Goal: Check status

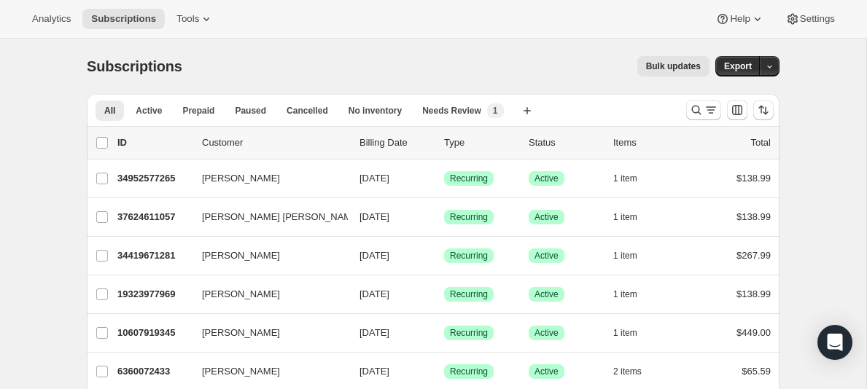
click at [226, 143] on p "Customer" at bounding box center [275, 143] width 146 height 15
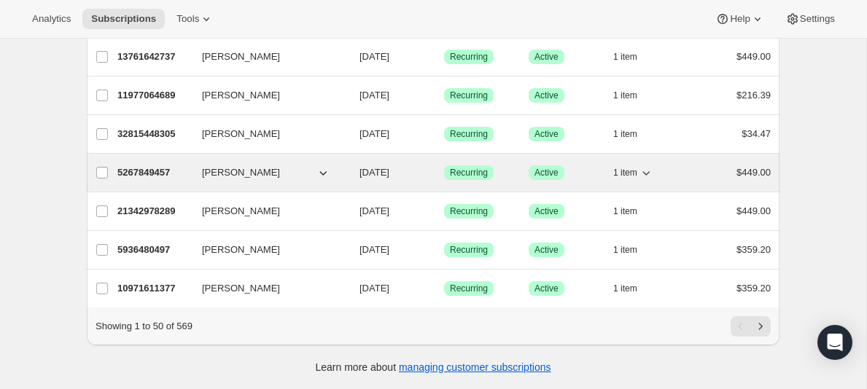
scroll to position [1783, 0]
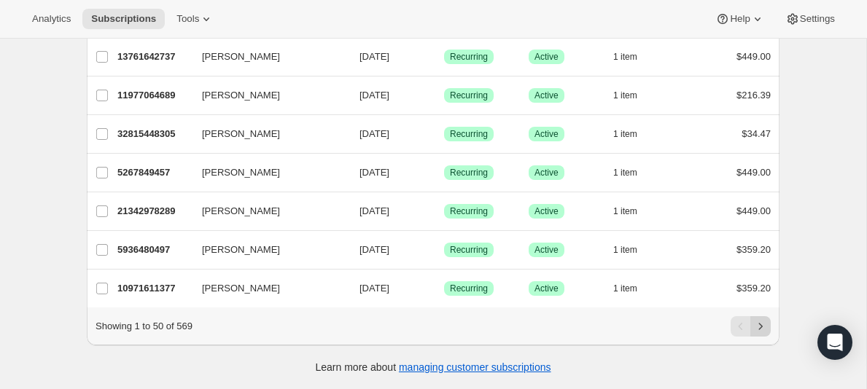
click at [760, 330] on icon "Next" at bounding box center [761, 326] width 4 height 7
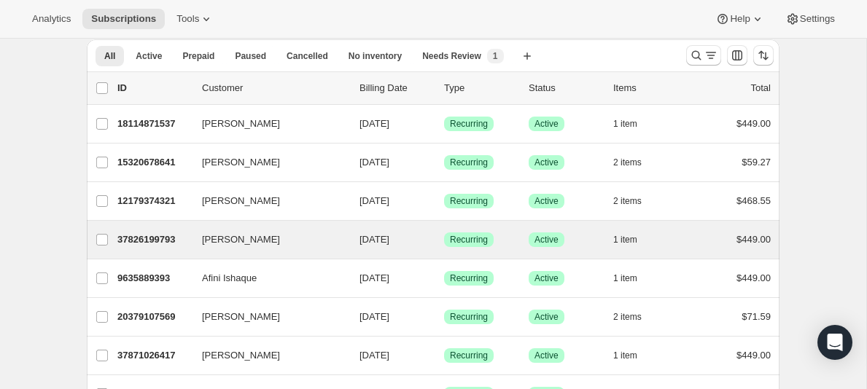
scroll to position [55, 0]
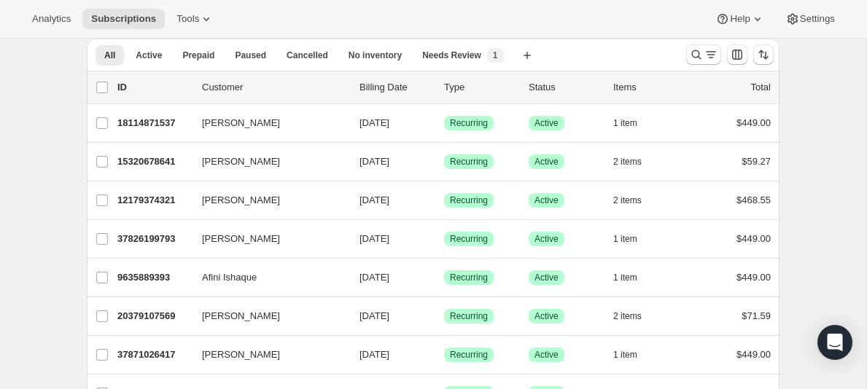
click at [220, 87] on p "Customer" at bounding box center [275, 87] width 146 height 15
click at [199, 18] on icon at bounding box center [206, 19] width 15 height 15
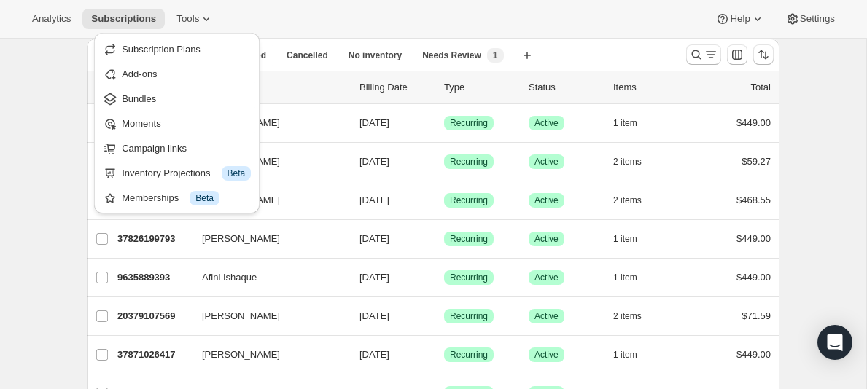
click at [252, 15] on div "Analytics Subscriptions Tools Help Settings" at bounding box center [433, 19] width 867 height 39
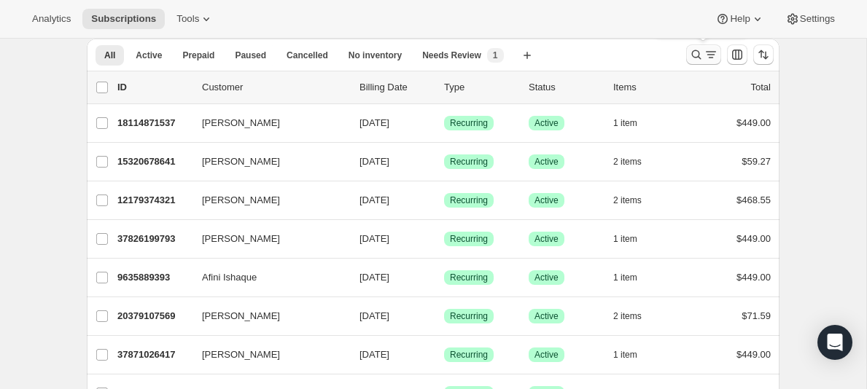
click at [694, 55] on icon "Search and filter results" at bounding box center [696, 54] width 15 height 15
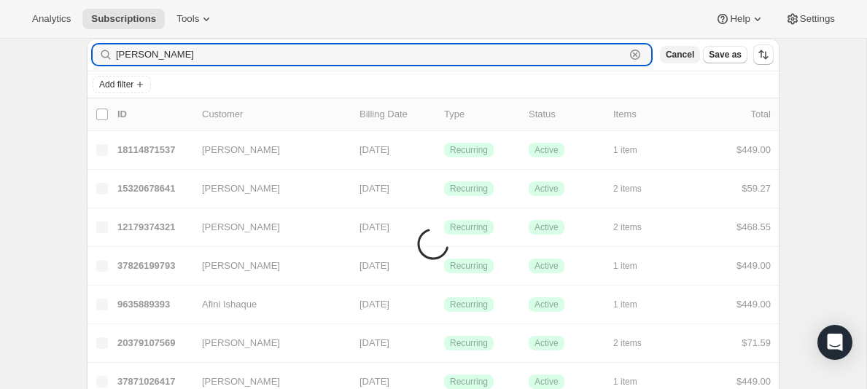
scroll to position [39, 0]
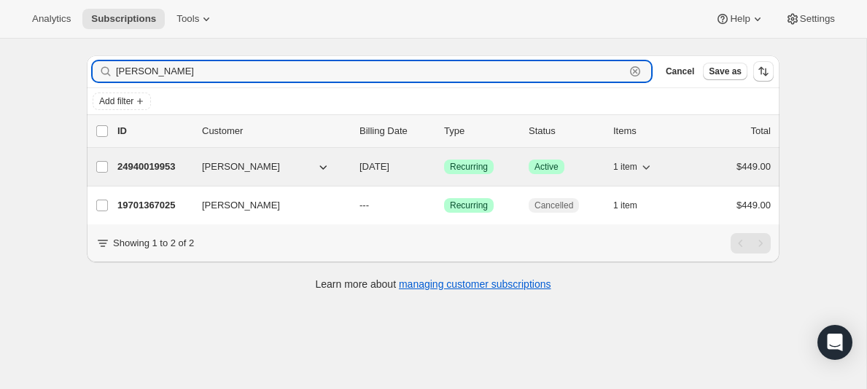
type input "[PERSON_NAME]"
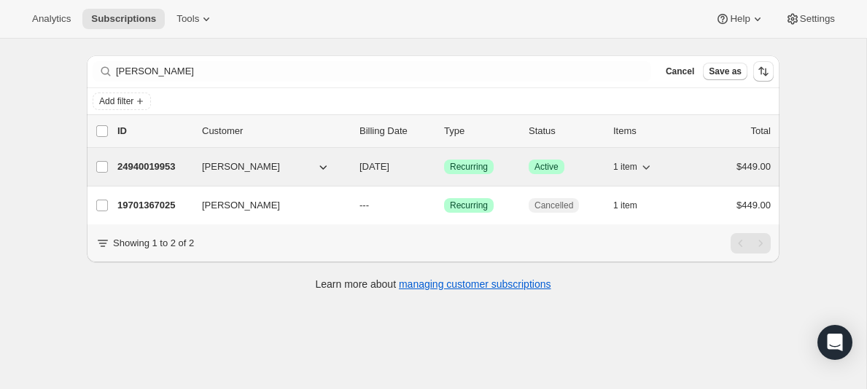
click at [233, 165] on span "[PERSON_NAME]" at bounding box center [241, 167] width 78 height 15
click at [170, 157] on div "24940019953 [PERSON_NAME] [DATE] Success Recurring Success Active 1 item $449.00" at bounding box center [443, 167] width 653 height 20
click at [152, 166] on p "24940019953" at bounding box center [153, 167] width 73 height 15
